Goal: Book appointment/travel/reservation

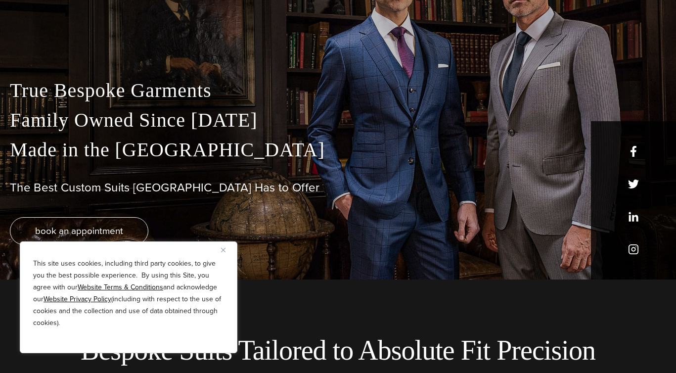
click at [224, 252] on button "Close" at bounding box center [227, 250] width 12 height 12
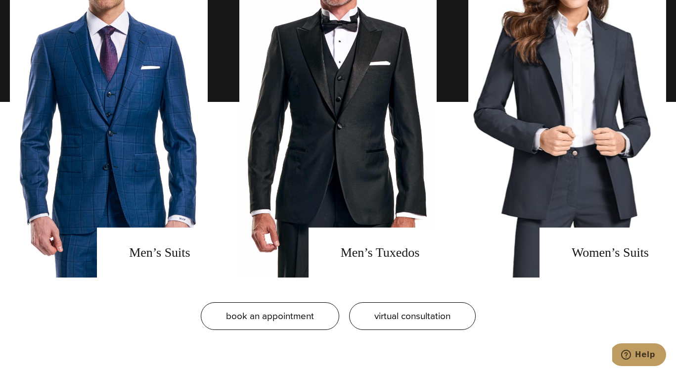
scroll to position [782, 0]
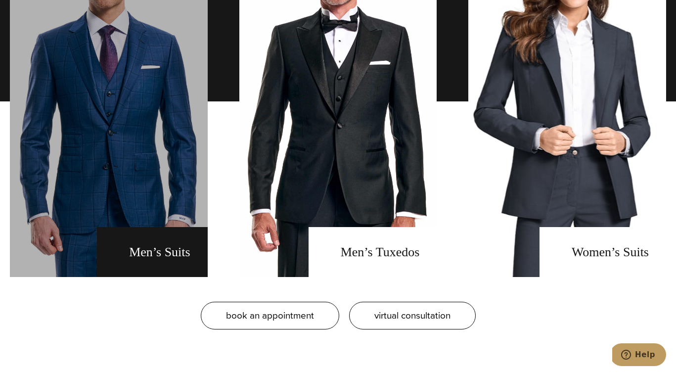
click at [159, 243] on link "men's suits" at bounding box center [109, 101] width 198 height 351
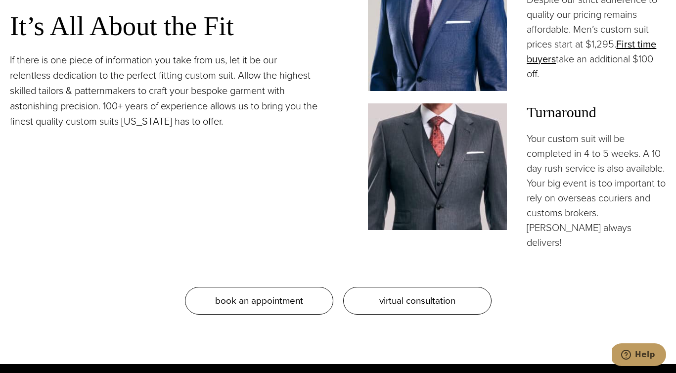
scroll to position [885, 0]
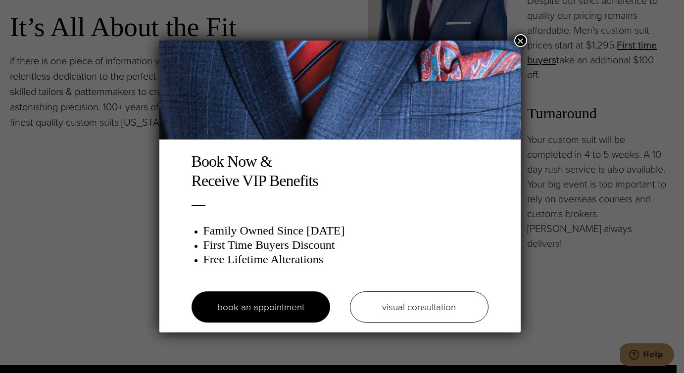
click at [527, 40] on button "×" at bounding box center [520, 40] width 13 height 13
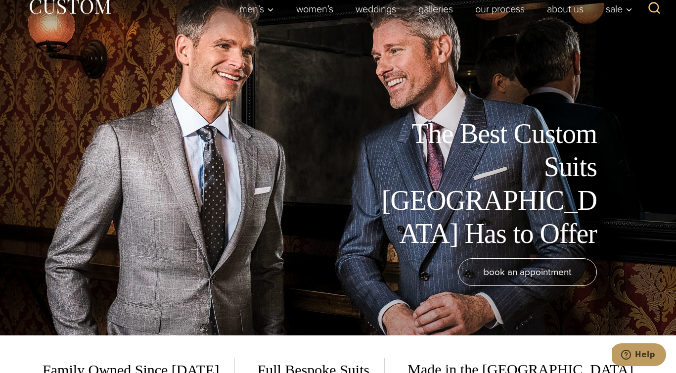
scroll to position [0, 0]
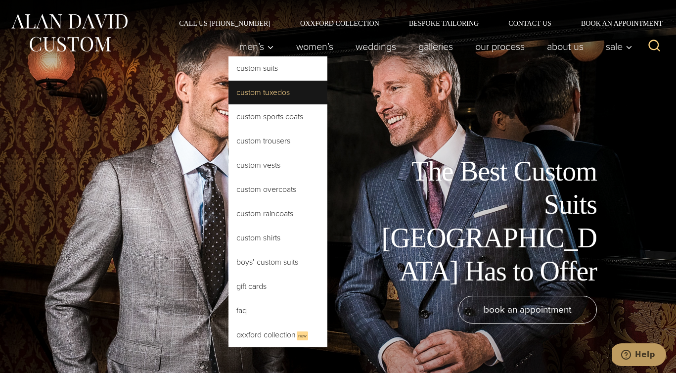
click at [265, 91] on link "Custom Tuxedos" at bounding box center [278, 93] width 99 height 24
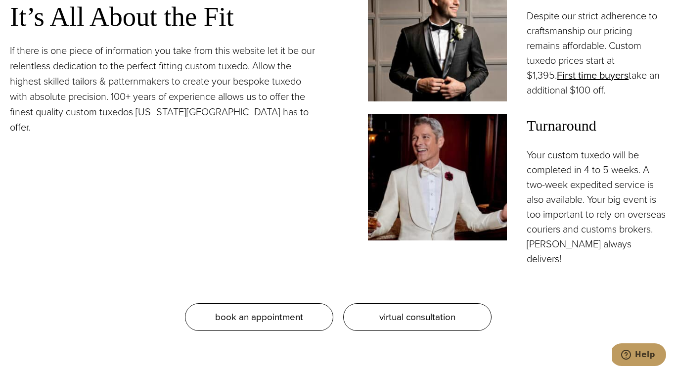
scroll to position [927, 0]
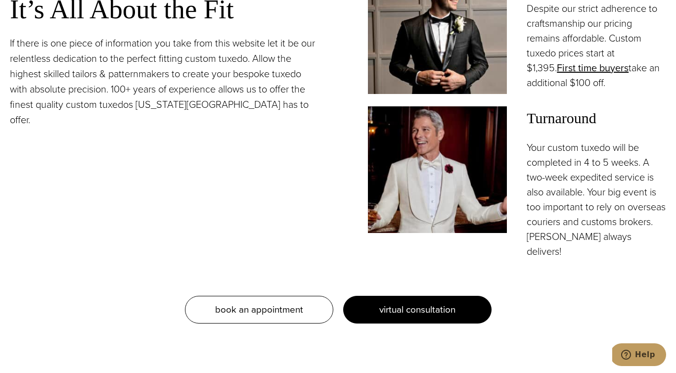
click at [367, 312] on link "virtual consultation" at bounding box center [417, 310] width 148 height 28
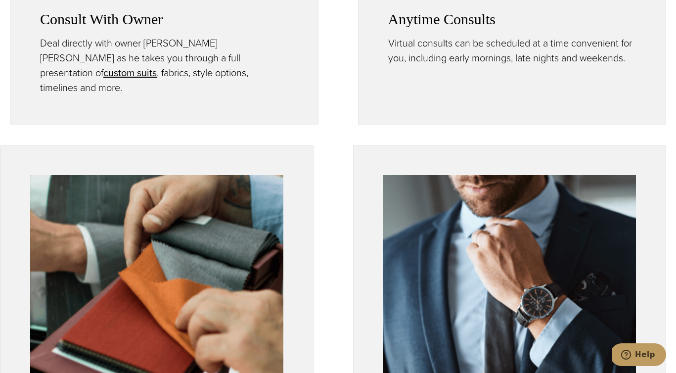
click at [344, 260] on div "Fabric Selection Throughout the consult, you will be able to preview thousands …" at bounding box center [338, 344] width 676 height 399
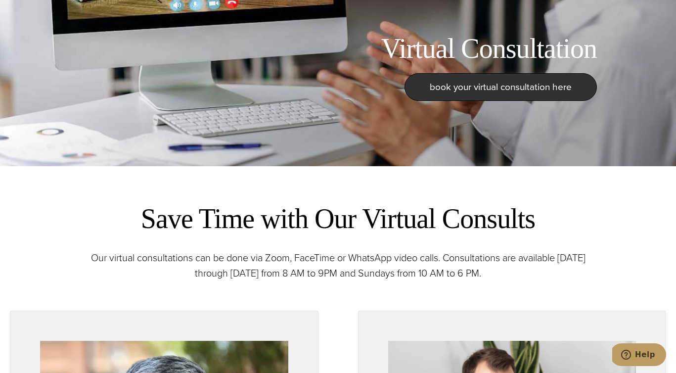
scroll to position [220, 0]
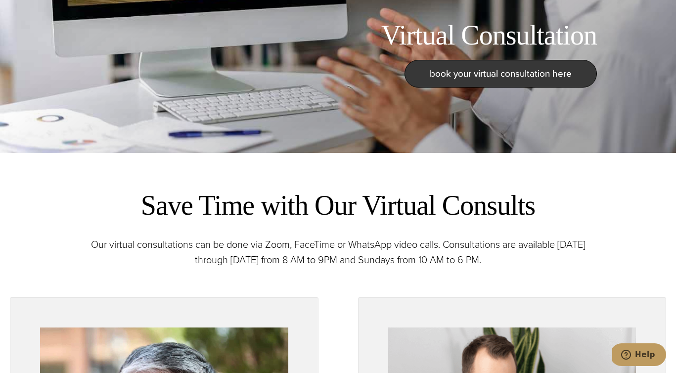
click at [466, 81] on link "book your virtual consultation here" at bounding box center [501, 74] width 193 height 28
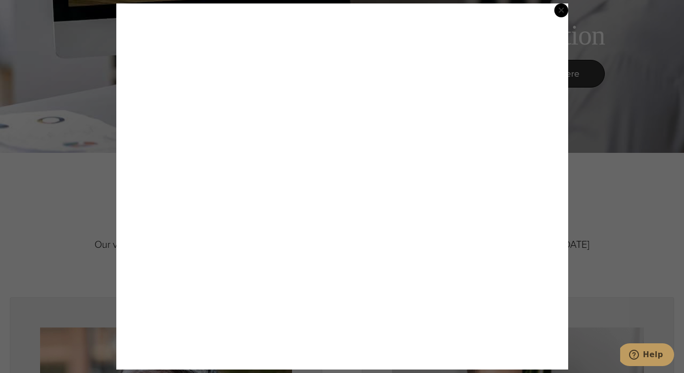
click at [560, 11] on span "×" at bounding box center [561, 10] width 7 height 20
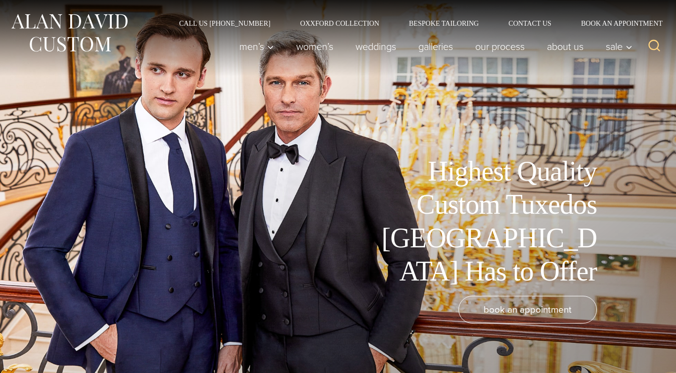
scroll to position [927, 0]
